Goal: Find contact information: Obtain details needed to contact an individual or organization

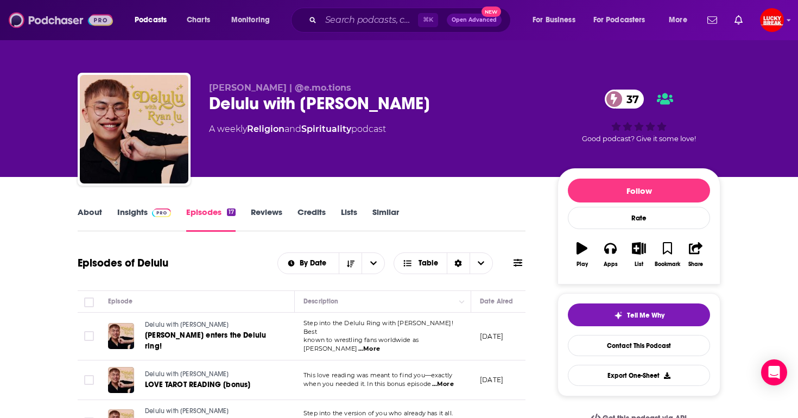
click at [40, 11] on img at bounding box center [61, 20] width 104 height 21
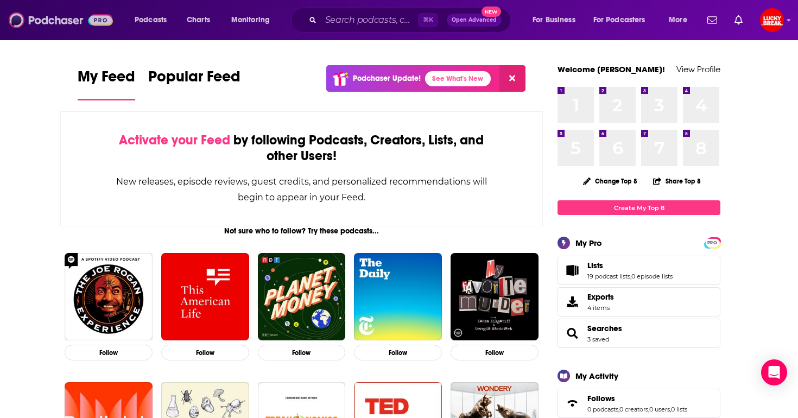
click at [60, 24] on img at bounding box center [61, 20] width 104 height 21
click at [340, 23] on input "Search podcasts, credits, & more..." at bounding box center [369, 19] width 97 height 17
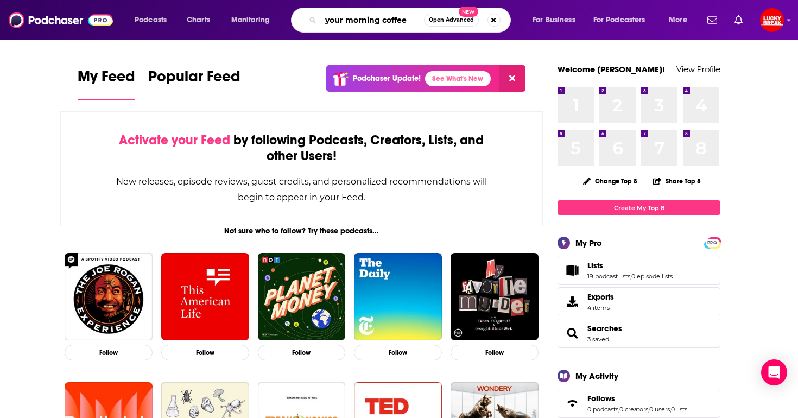
type input "your morning coffee"
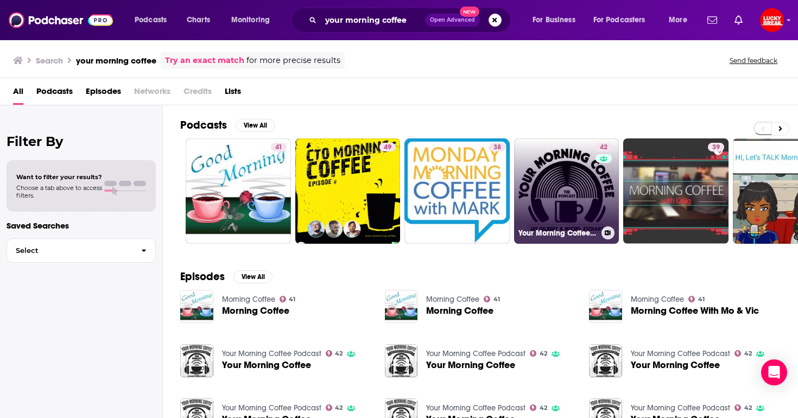
click at [569, 207] on link "42 Your Morning Coffee Podcast" at bounding box center [566, 190] width 105 height 105
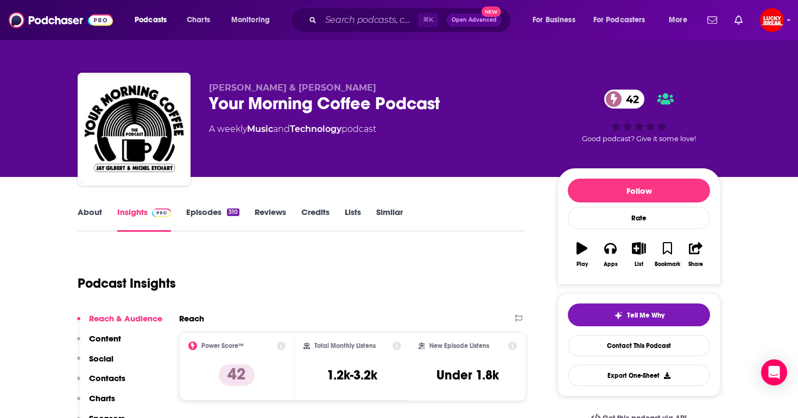
click at [216, 219] on link "Episodes 310" at bounding box center [212, 219] width 53 height 25
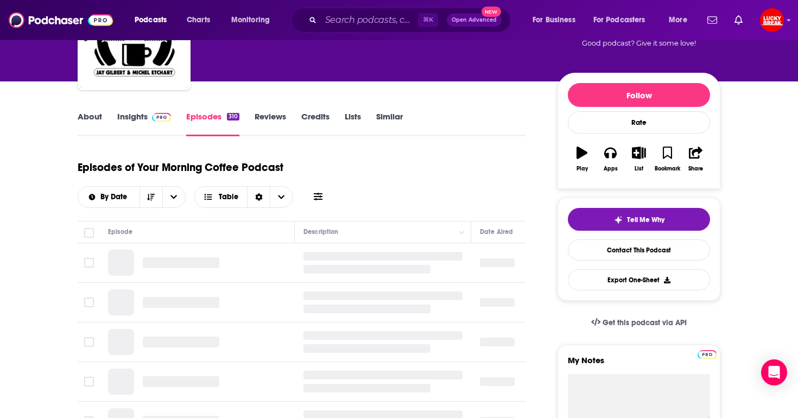
scroll to position [123, 0]
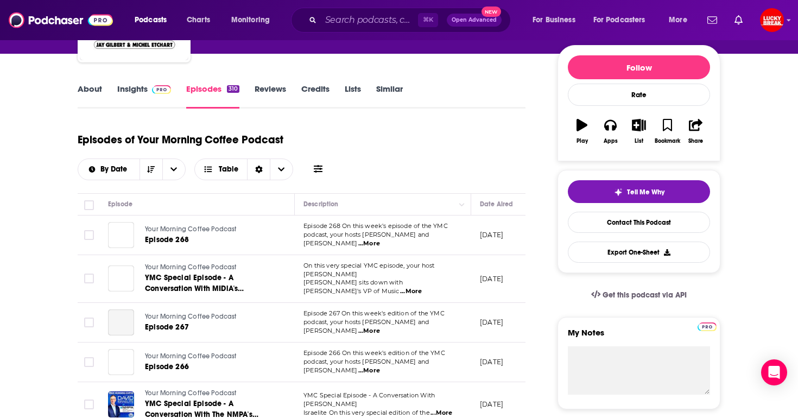
click at [380, 240] on span "...More" at bounding box center [369, 243] width 22 height 9
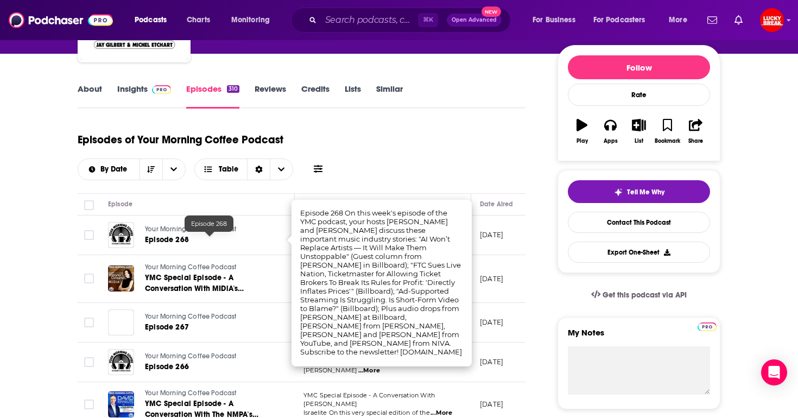
click at [176, 240] on span "Episode 268" at bounding box center [167, 239] width 44 height 9
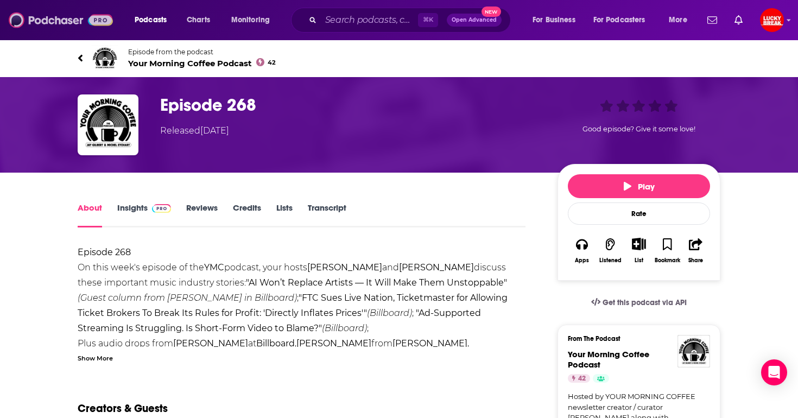
click at [27, 19] on img at bounding box center [61, 20] width 104 height 21
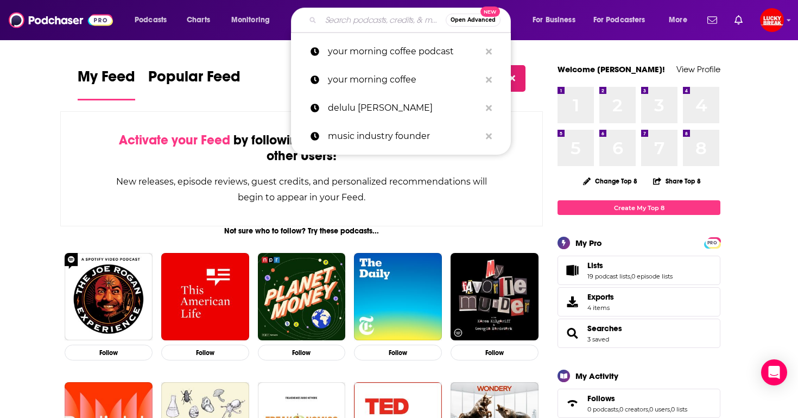
click at [396, 21] on input "Search podcasts, credits, & more..." at bounding box center [383, 19] width 125 height 17
paste input "The [DEMOGRAPHIC_DATA] Family Podcast"
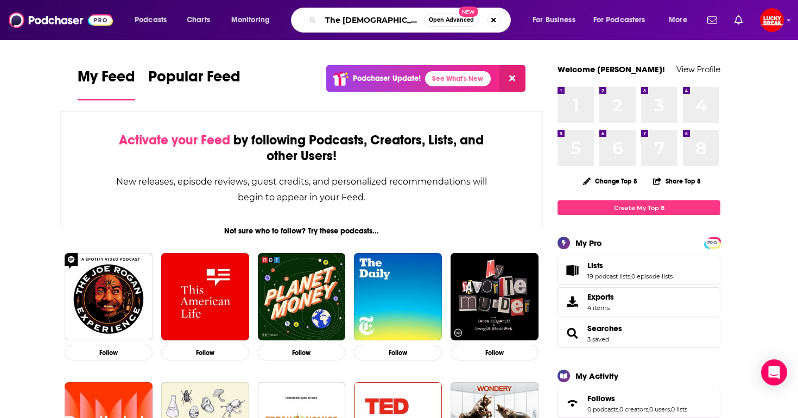
scroll to position [0, 11]
type input "The [DEMOGRAPHIC_DATA] Family Podcast"
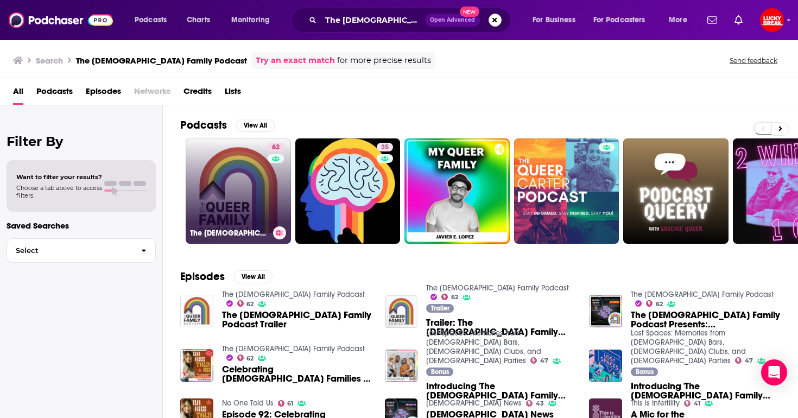
click at [235, 208] on link "62 The [DEMOGRAPHIC_DATA] Family Podcast" at bounding box center [238, 190] width 105 height 105
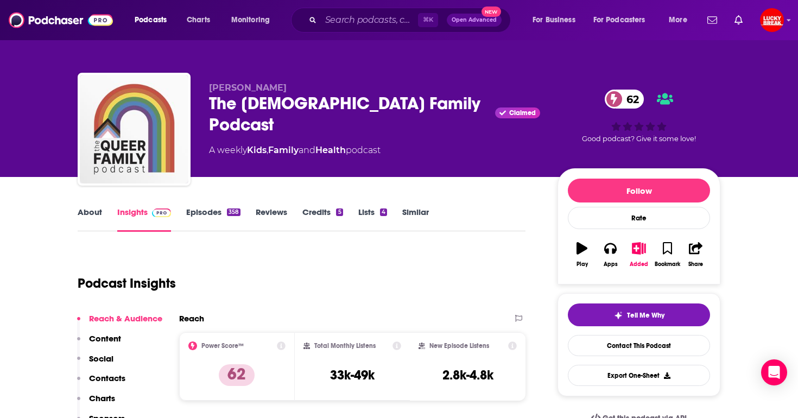
click at [205, 221] on link "Episodes 358" at bounding box center [213, 219] width 54 height 25
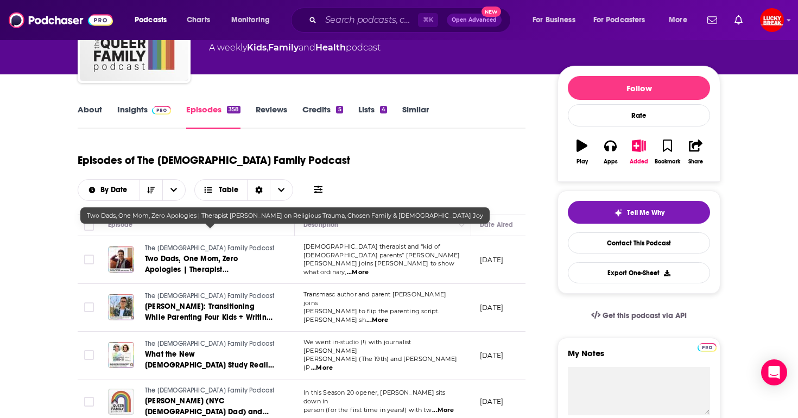
scroll to position [141, 0]
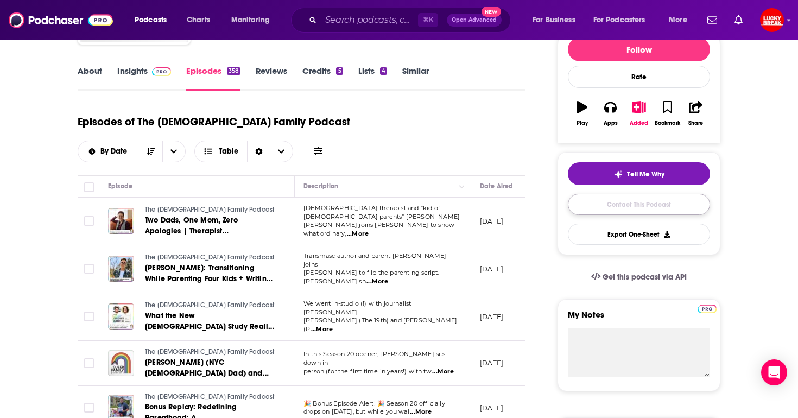
click at [636, 208] on link "Contact This Podcast" at bounding box center [639, 204] width 142 height 21
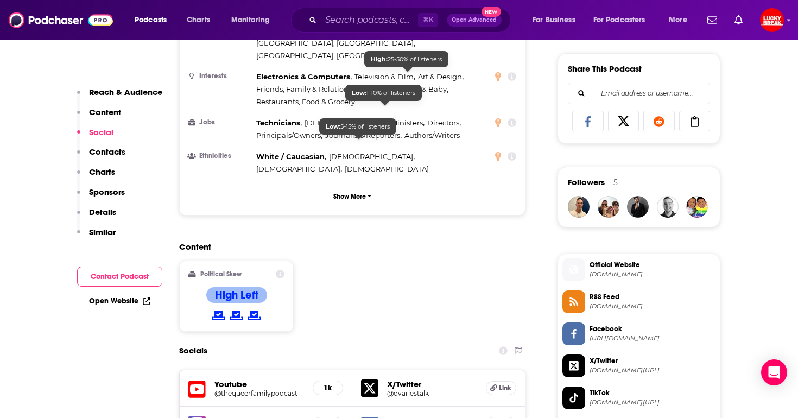
scroll to position [887, 0]
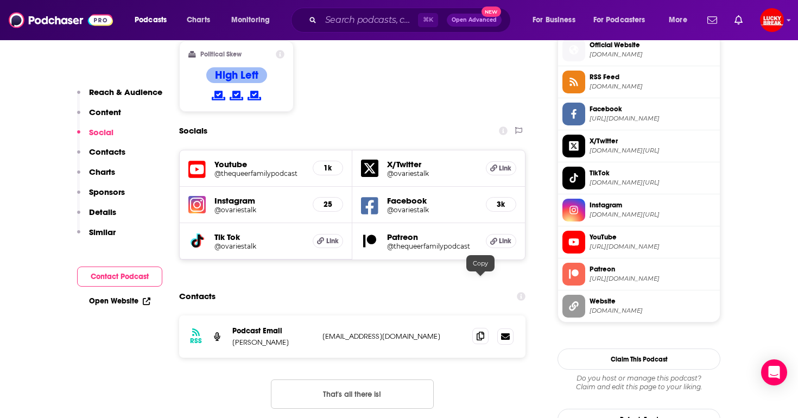
click at [474, 328] on span at bounding box center [480, 336] width 16 height 16
click at [483, 332] on icon at bounding box center [480, 336] width 8 height 9
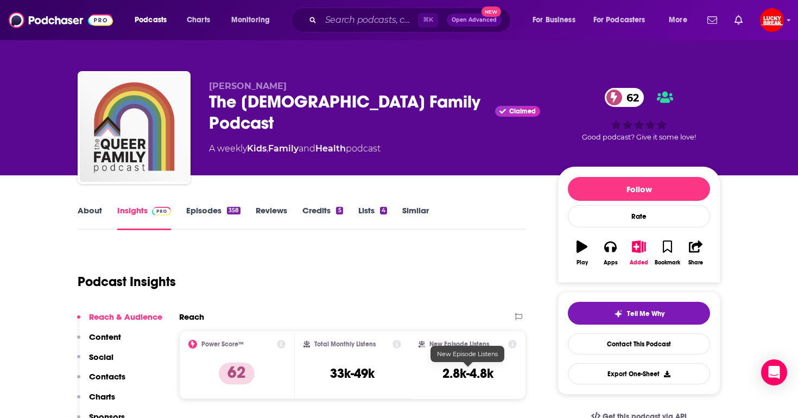
scroll to position [0, 0]
